Goal: Transaction & Acquisition: Purchase product/service

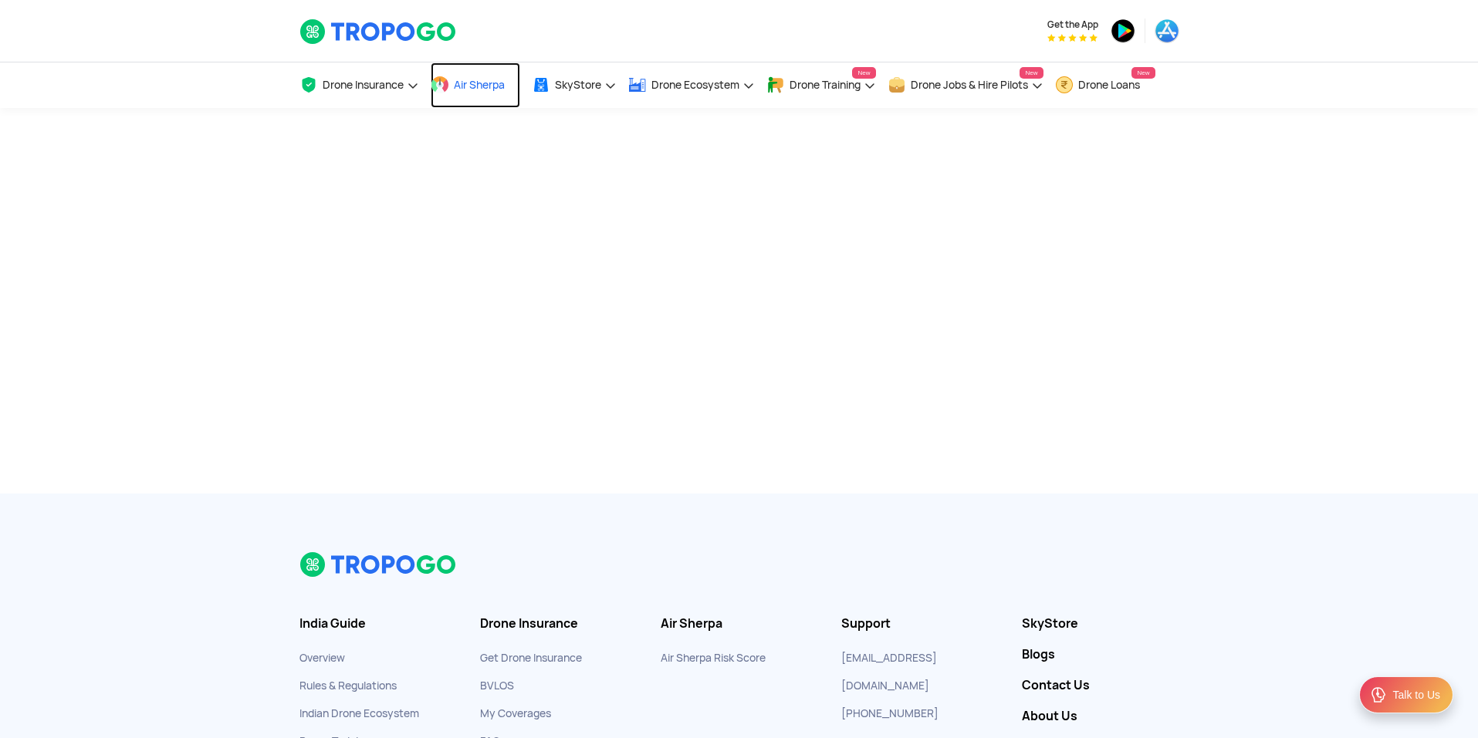
click at [478, 83] on span "Air Sherpa" at bounding box center [479, 85] width 51 height 12
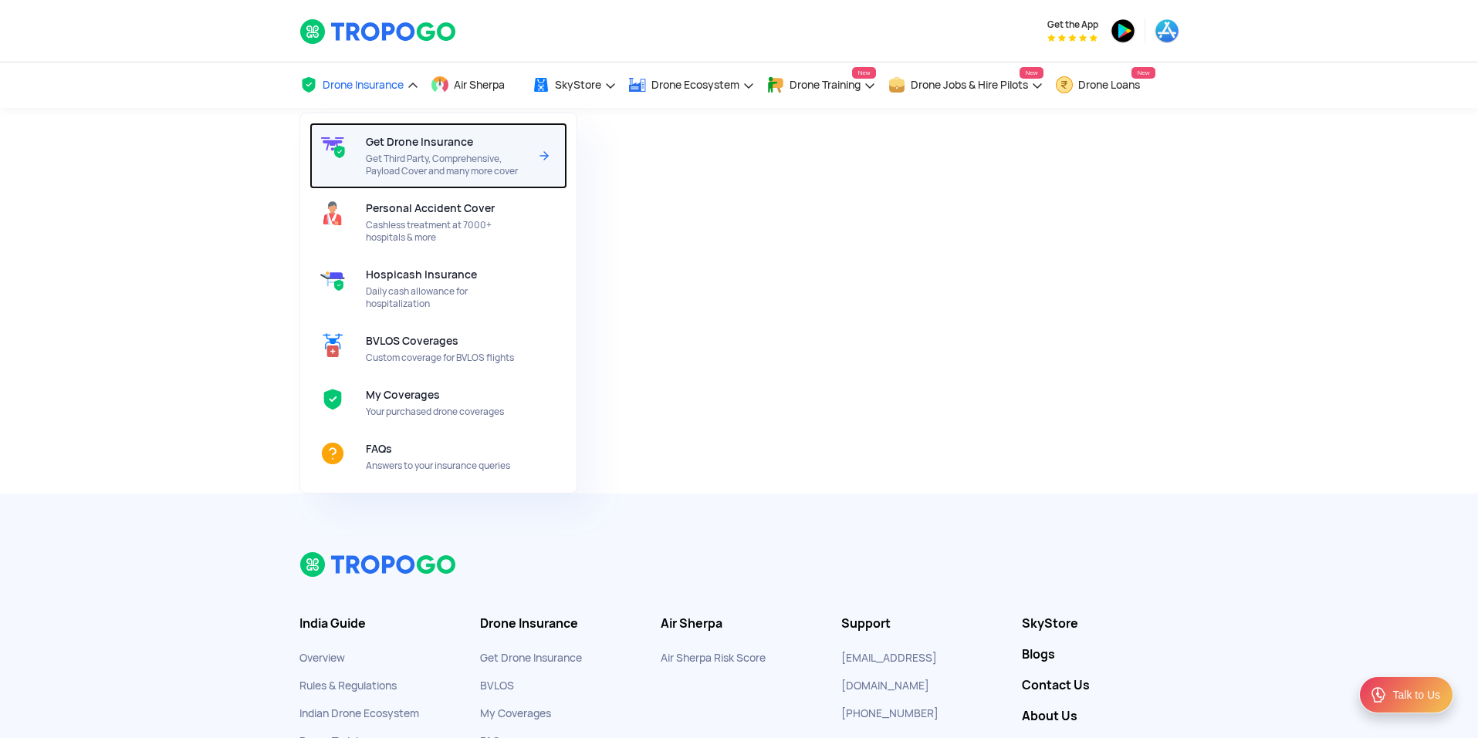
click at [411, 147] on span "Get Drone Insurance" at bounding box center [419, 142] width 107 height 12
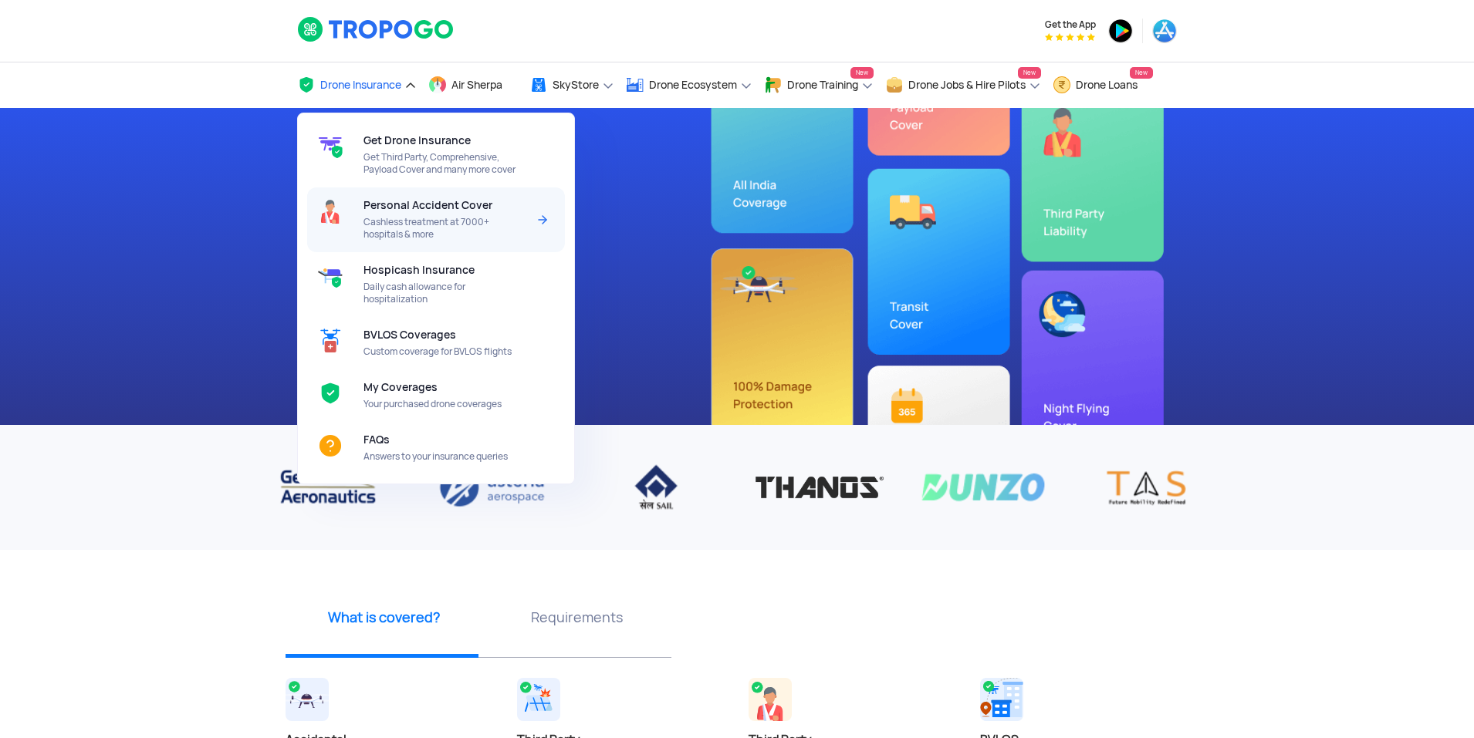
click at [404, 223] on span "Cashless treatment at 7000+ hospitals & more" at bounding box center [444, 228] width 163 height 25
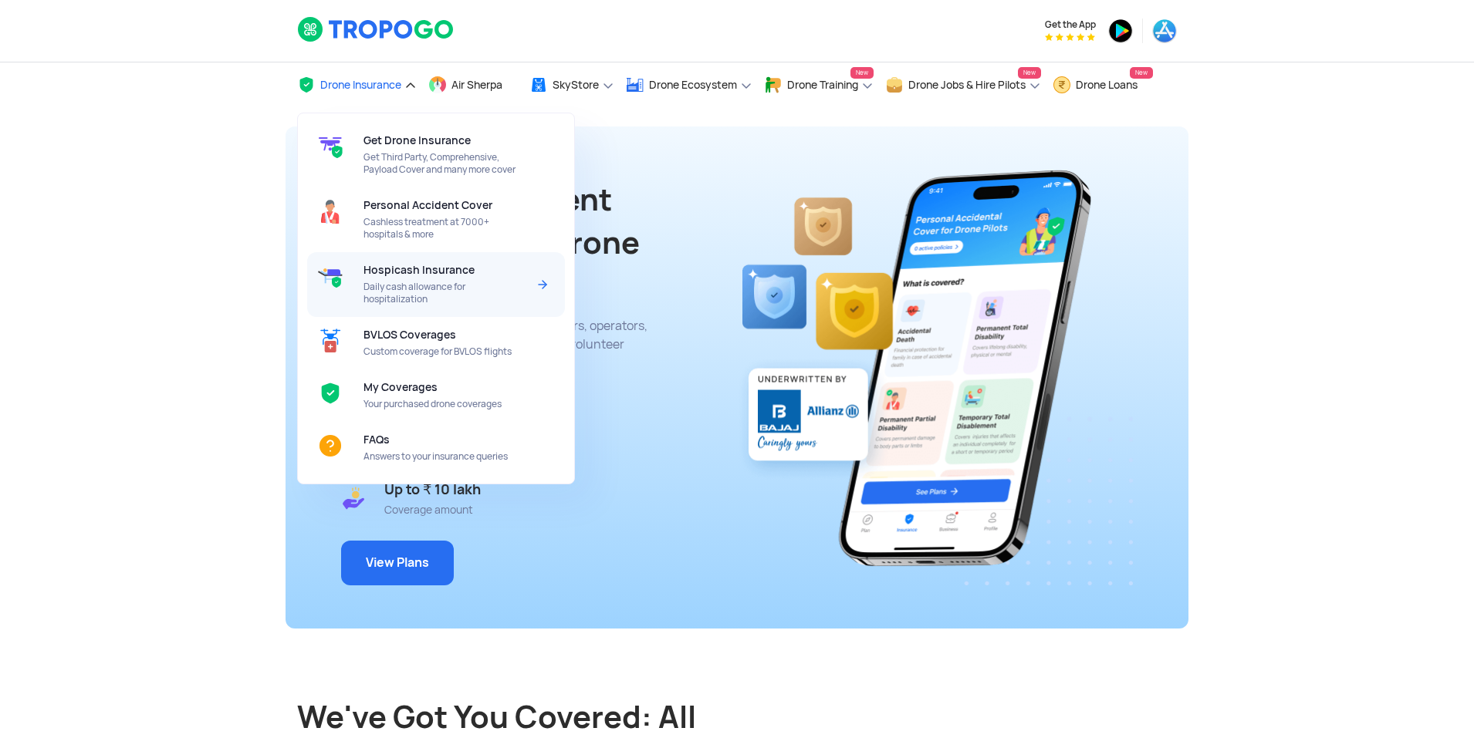
click at [417, 286] on span "Daily cash allowance for hospitalization" at bounding box center [444, 293] width 163 height 25
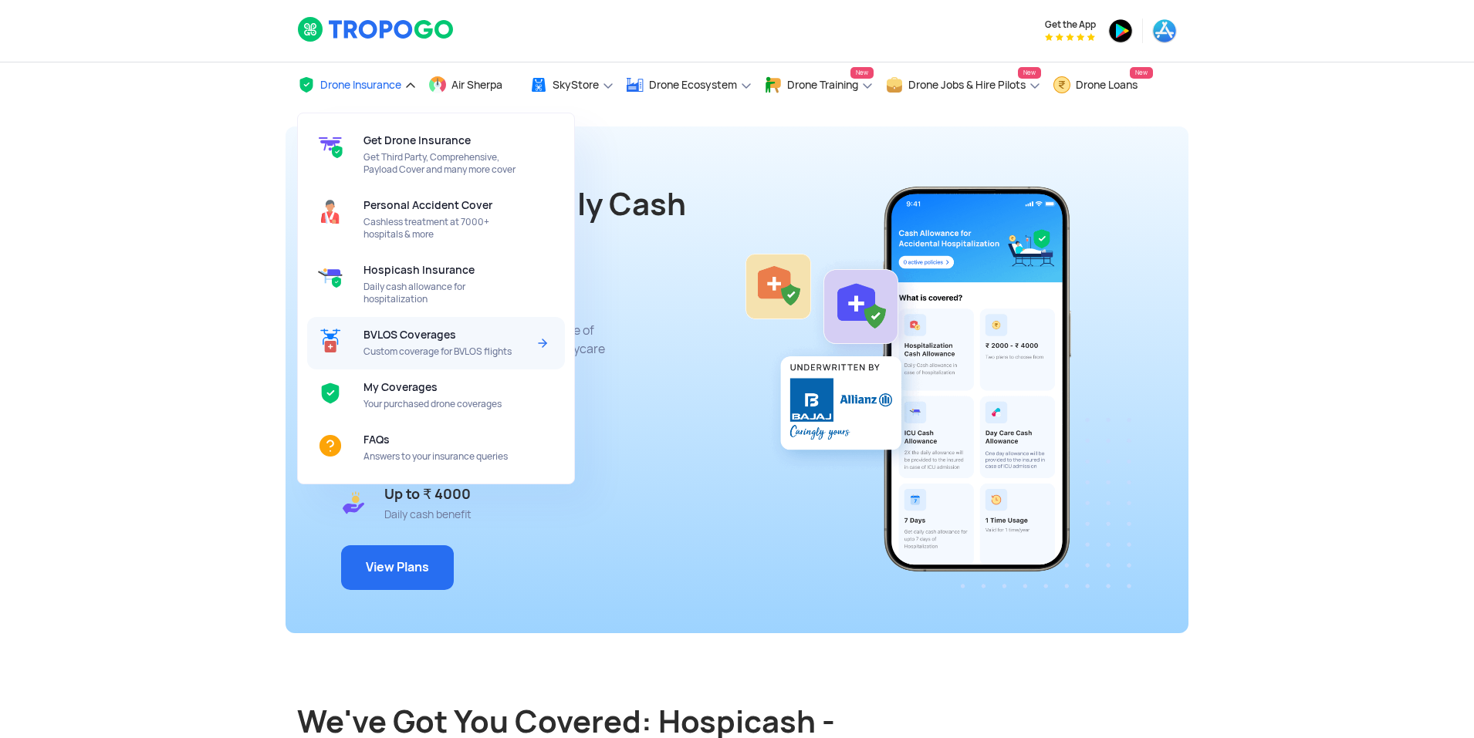
click at [424, 338] on span "BVLOS Coverages" at bounding box center [409, 335] width 93 height 12
